Goal: Task Accomplishment & Management: Use online tool/utility

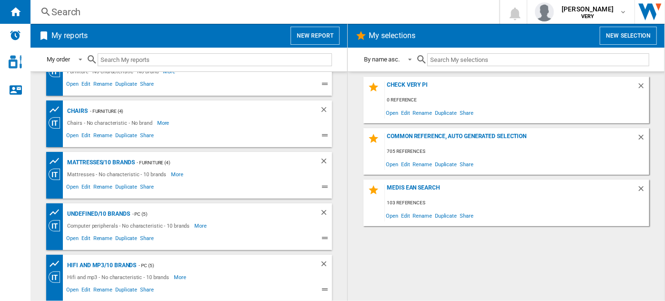
scroll to position [1, 0]
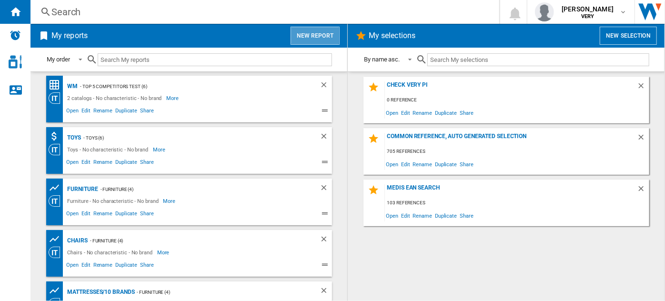
click at [312, 42] on button "New report" at bounding box center [315, 36] width 49 height 18
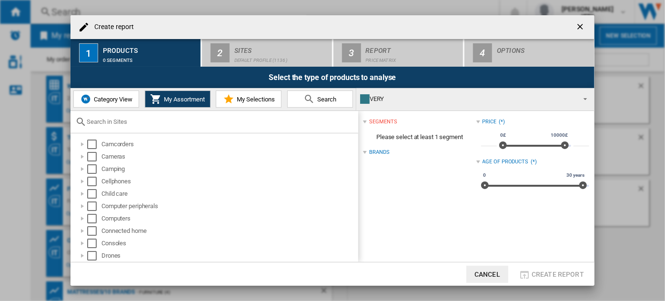
click at [117, 100] on span "Category View" at bounding box center [111, 99] width 41 height 7
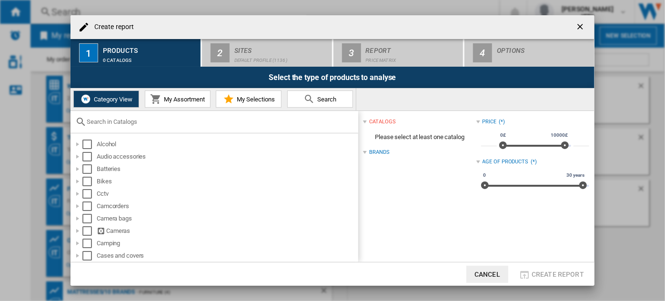
click at [115, 118] on div at bounding box center [215, 122] width 288 height 22
click at [115, 121] on input "text" at bounding box center [220, 121] width 267 height 7
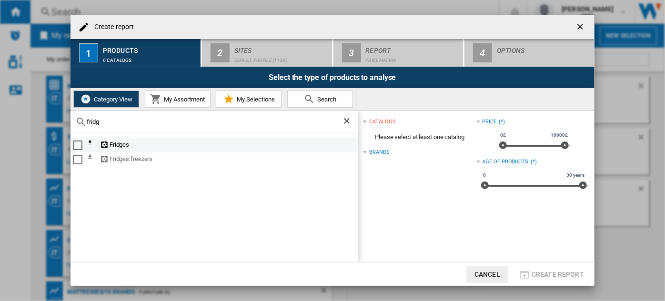
type input "fridg"
click at [75, 144] on div "Select" at bounding box center [78, 146] width 10 height 10
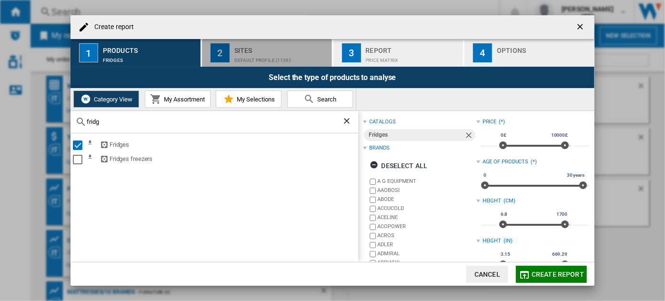
click at [252, 49] on div "Sites" at bounding box center [281, 48] width 94 height 10
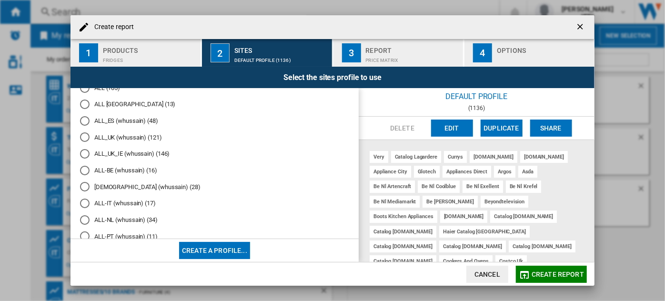
scroll to position [260, 0]
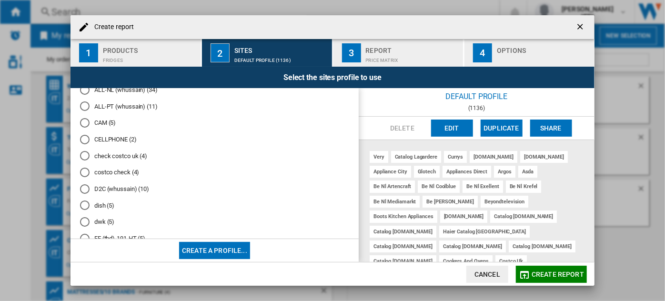
click at [90, 210] on md-radio-button "dish (5)" at bounding box center [214, 205] width 269 height 9
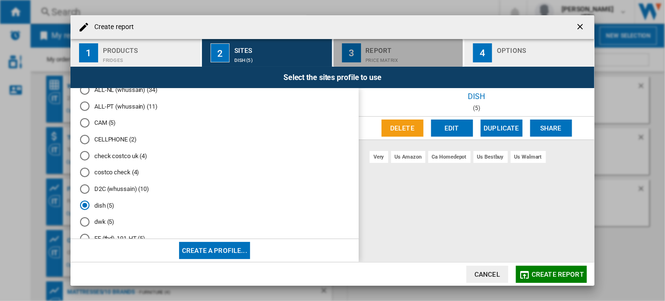
click at [386, 56] on div "Price Matrix" at bounding box center [413, 58] width 94 height 10
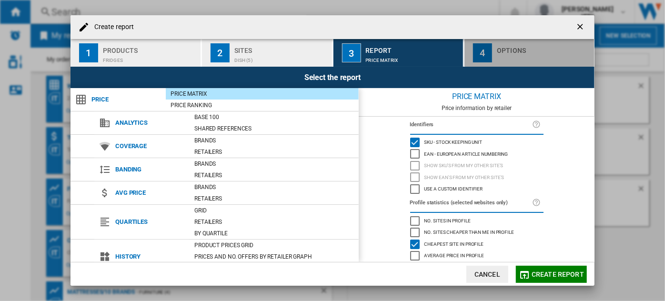
drag, startPoint x: 541, startPoint y: 49, endPoint x: 516, endPoint y: 66, distance: 30.1
click at [542, 49] on div "Options" at bounding box center [544, 48] width 94 height 10
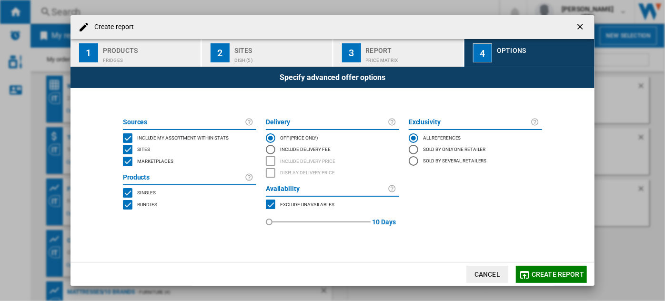
click at [180, 134] on span "Include my assortment within stats" at bounding box center [182, 137] width 91 height 7
click at [164, 157] on span "Marketplaces" at bounding box center [155, 160] width 36 height 7
click at [147, 208] on div "Bundles" at bounding box center [146, 205] width 22 height 10
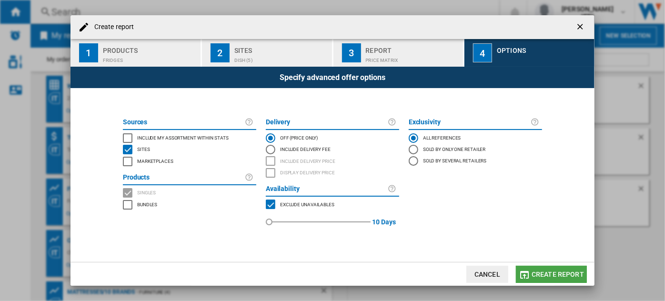
click at [550, 275] on span "Create report" at bounding box center [558, 275] width 52 height 8
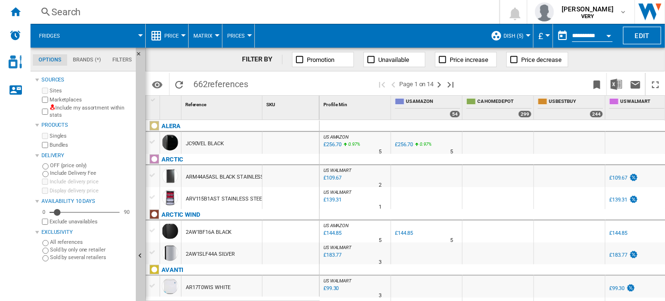
click at [171, 33] on span "Price" at bounding box center [171, 36] width 14 height 6
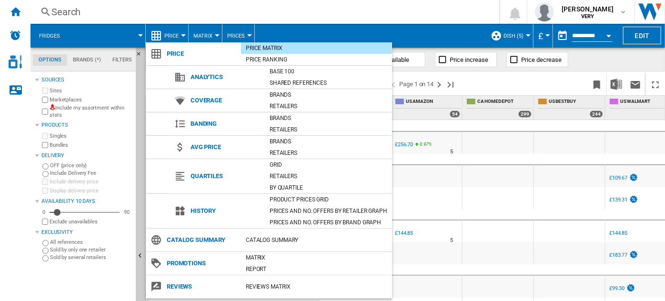
click at [606, 33] on md-backdrop at bounding box center [332, 150] width 665 height 301
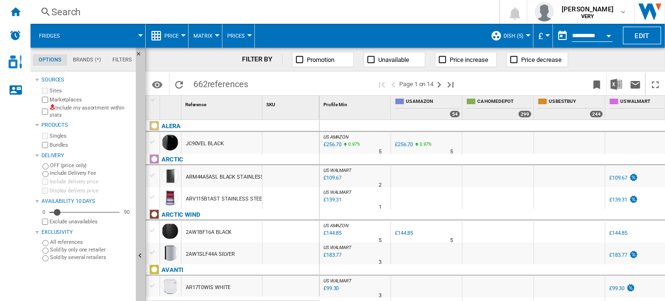
click at [605, 38] on button "Open calendar" at bounding box center [608, 34] width 17 height 17
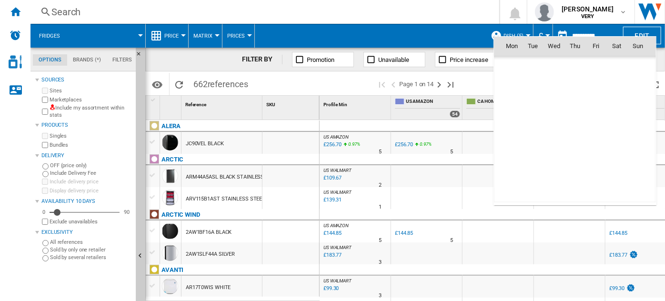
scroll to position [4545, 0]
click at [517, 104] on span "11" at bounding box center [512, 108] width 19 height 19
type input "**********"
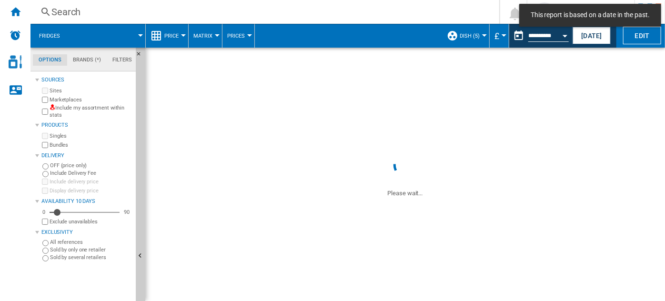
click at [503, 35] on div "Currency" at bounding box center [504, 35] width 5 height 2
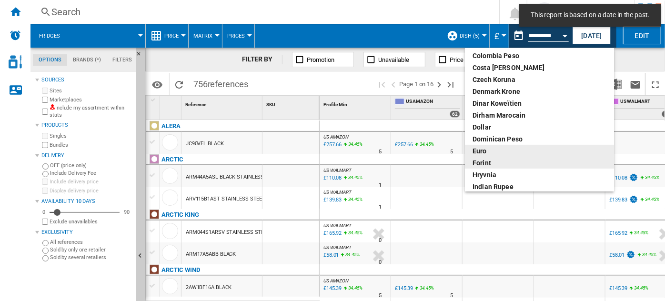
scroll to position [130, 0]
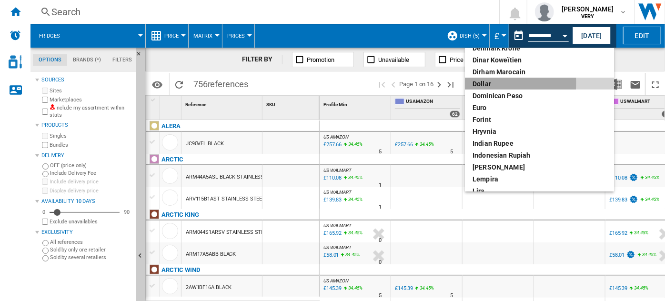
click at [482, 82] on div "dollar" at bounding box center [540, 84] width 134 height 10
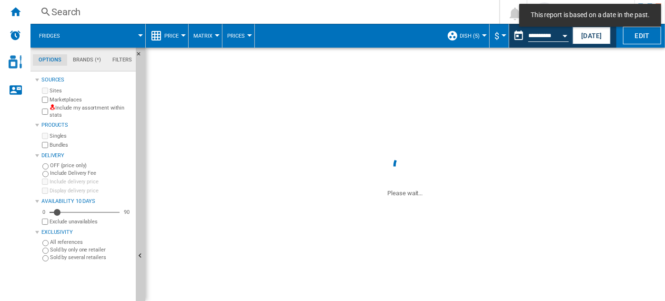
click at [175, 33] on span "Price" at bounding box center [171, 36] width 14 height 6
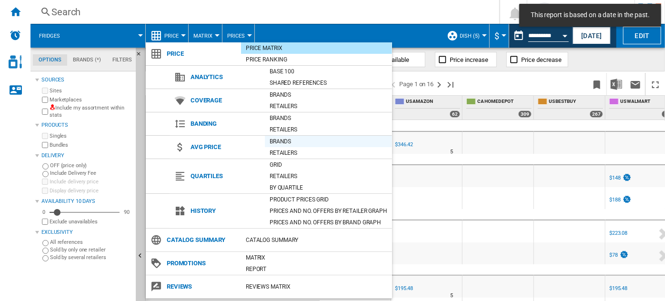
click at [285, 141] on div "Brands" at bounding box center [328, 142] width 127 height 10
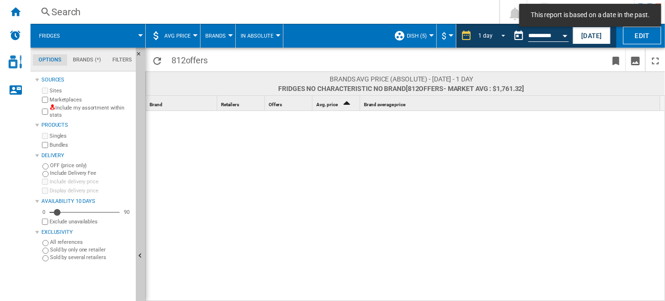
click at [489, 38] on span "1 day" at bounding box center [485, 36] width 15 height 8
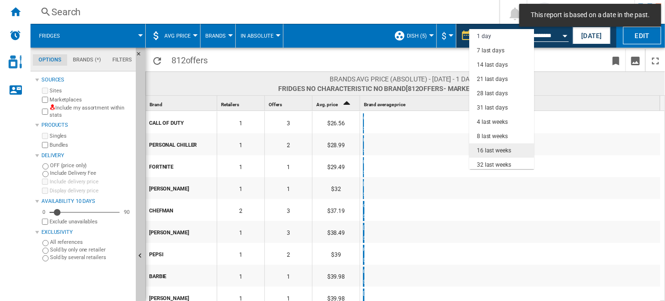
scroll to position [60, 0]
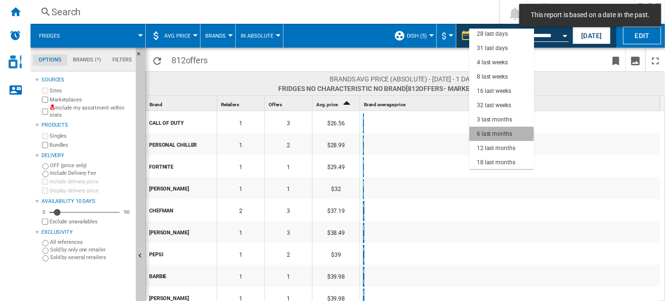
click at [501, 133] on div "6 last months" at bounding box center [494, 134] width 35 height 8
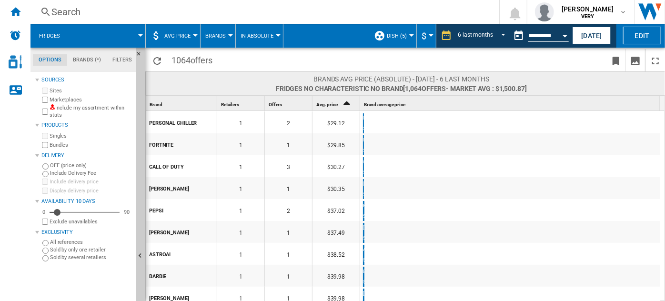
click at [298, 103] on div "Offers 1" at bounding box center [289, 103] width 45 height 15
click at [276, 100] on div "Offers 1" at bounding box center [289, 103] width 45 height 15
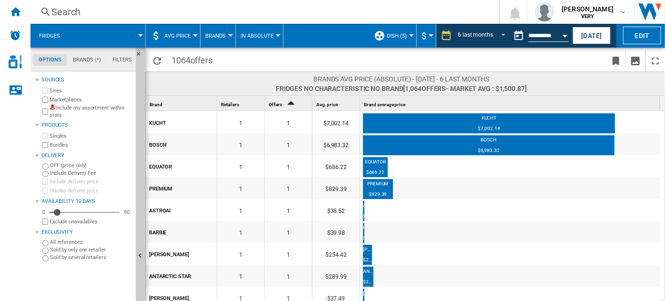
click at [281, 104] on span "Offers" at bounding box center [275, 104] width 13 height 5
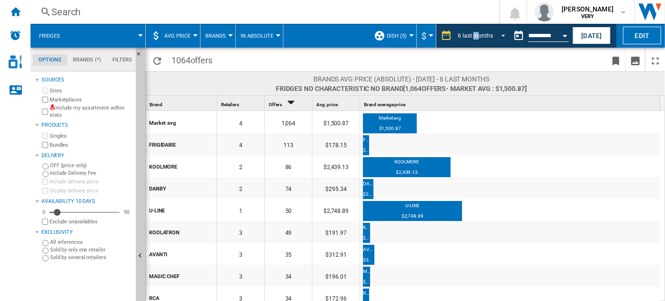
click at [475, 35] on div "6 last months" at bounding box center [475, 35] width 35 height 7
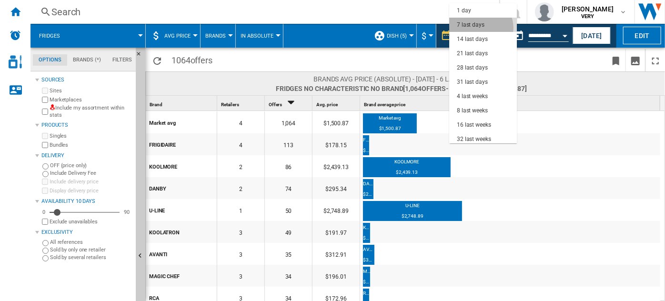
click at [480, 28] on div "7 last days" at bounding box center [471, 25] width 28 height 8
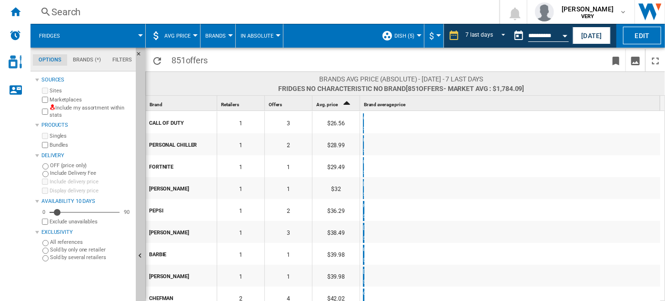
click at [289, 108] on div "Offers 1" at bounding box center [289, 103] width 45 height 15
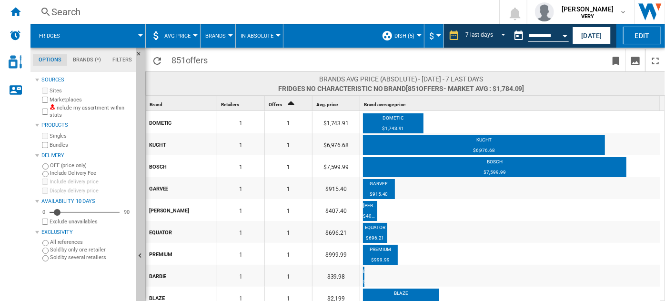
click at [290, 105] on icon "Sort Ascending" at bounding box center [291, 102] width 16 height 13
click at [291, 105] on icon "Sort Ascending" at bounding box center [291, 102] width 16 height 13
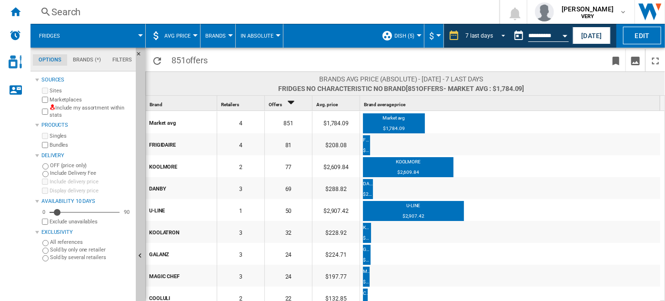
click at [498, 30] on md-select-value "7 last days" at bounding box center [487, 36] width 45 height 14
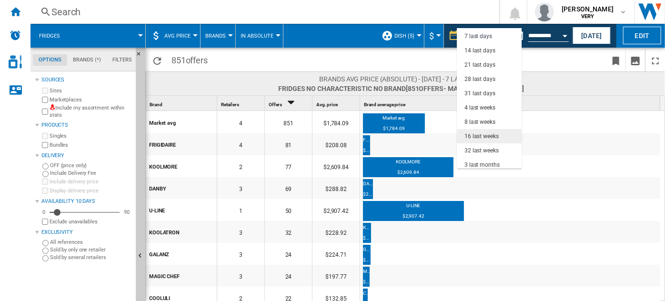
scroll to position [57, 0]
click at [483, 132] on div "6 last months" at bounding box center [482, 136] width 35 height 8
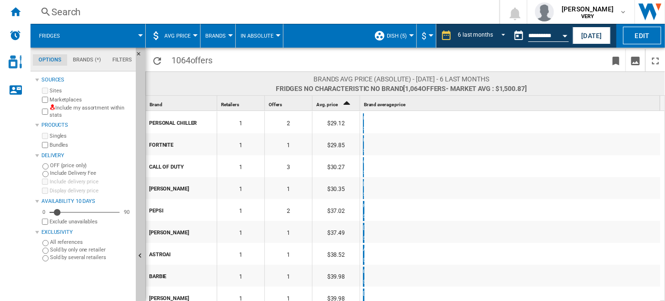
click at [293, 101] on div "Offers 1" at bounding box center [289, 103] width 45 height 15
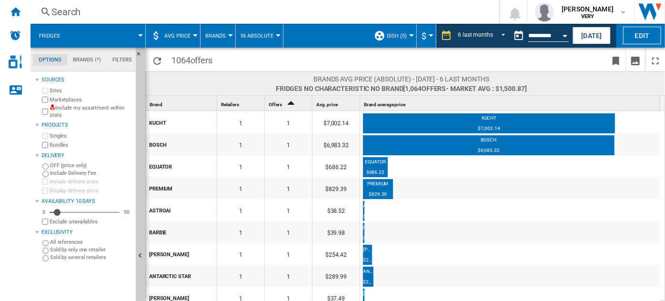
click at [293, 101] on icon "Sort Ascending" at bounding box center [291, 102] width 16 height 13
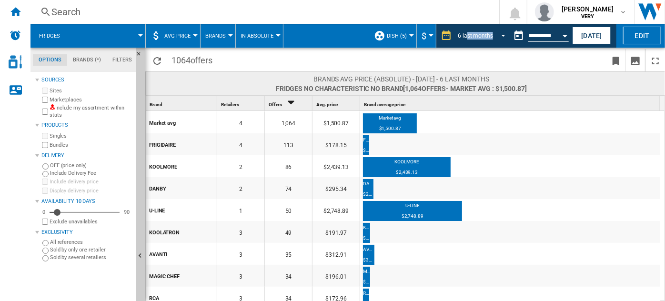
click at [465, 43] on div "6 last months 1 day 7 last days 14 last days 21 last days 28 last days 31 last …" at bounding box center [472, 36] width 73 height 24
click at [478, 39] on div "6 last months" at bounding box center [475, 35] width 35 height 7
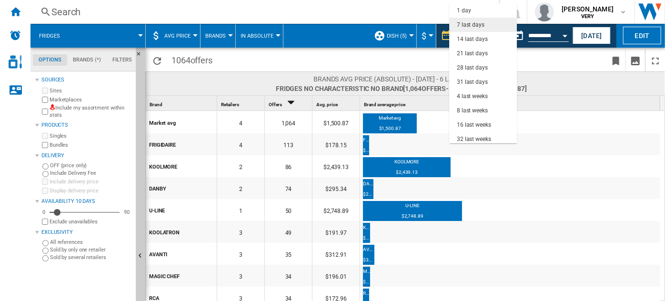
click at [475, 26] on div "7 last days" at bounding box center [471, 25] width 28 height 8
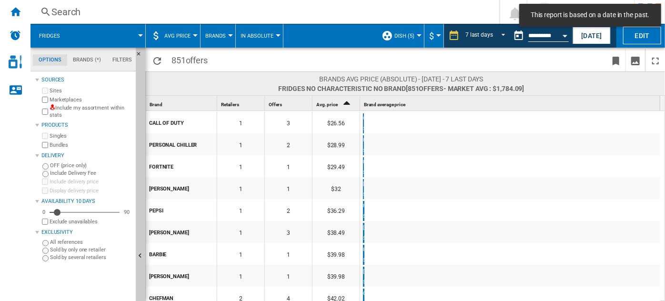
click at [293, 106] on div "Offers 1" at bounding box center [289, 103] width 45 height 15
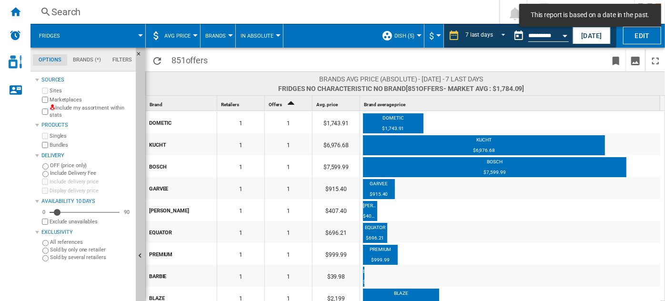
click at [293, 106] on icon "Sort Ascending" at bounding box center [291, 102] width 16 height 13
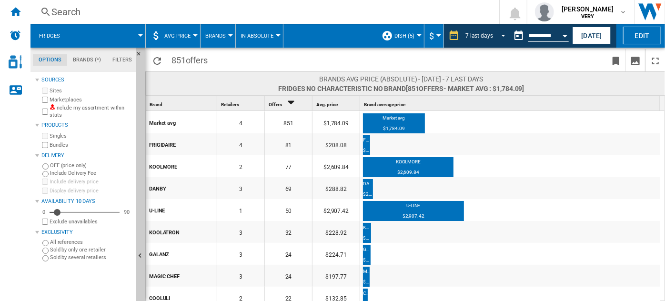
click at [501, 36] on span "REPORTS.WIZARD.STEPS.REPORT.STEPS.REPORT_OPTIONS.PERIOD: 7 last days" at bounding box center [500, 34] width 11 height 9
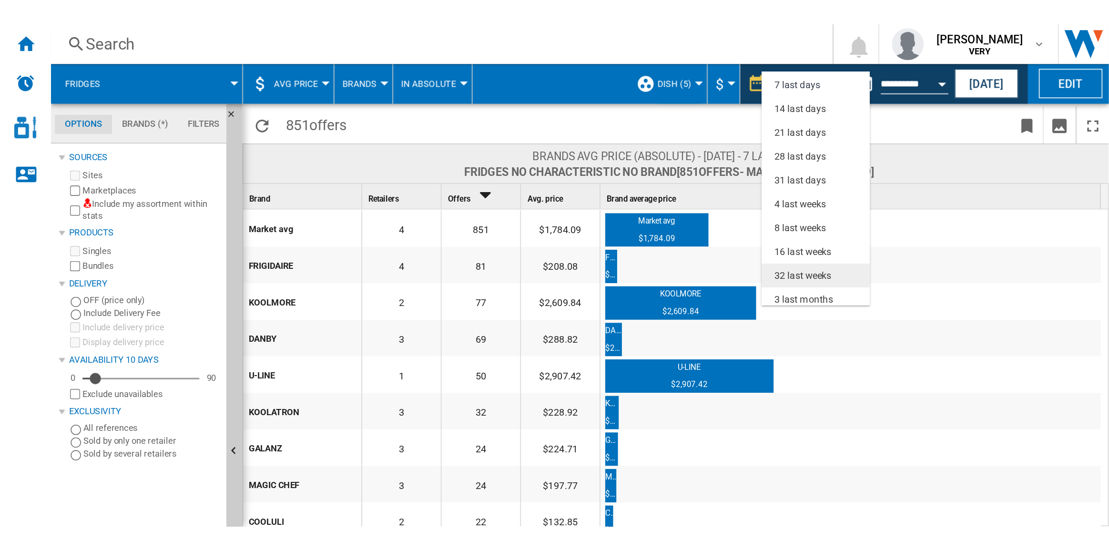
scroll to position [57, 0]
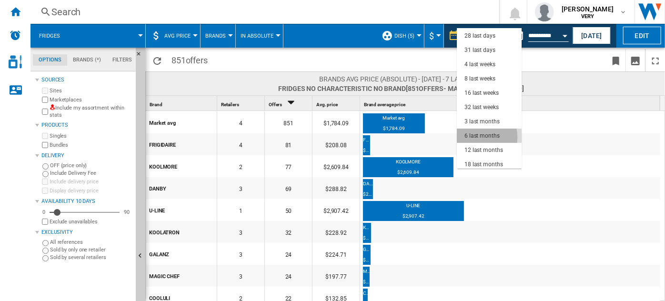
click at [476, 137] on div "6 last months" at bounding box center [482, 136] width 35 height 8
